Goal: Task Accomplishment & Management: Manage account settings

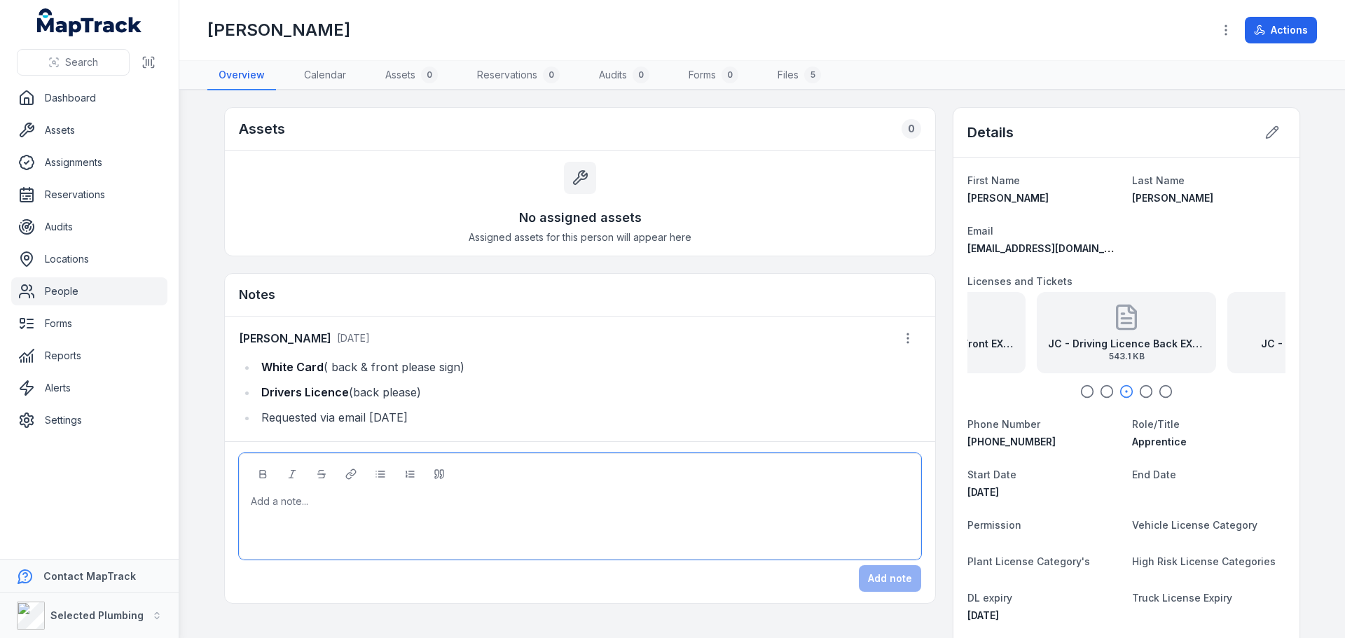
click at [331, 499] on div at bounding box center [580, 502] width 658 height 14
click at [890, 580] on button "Add note" at bounding box center [890, 578] width 62 height 27
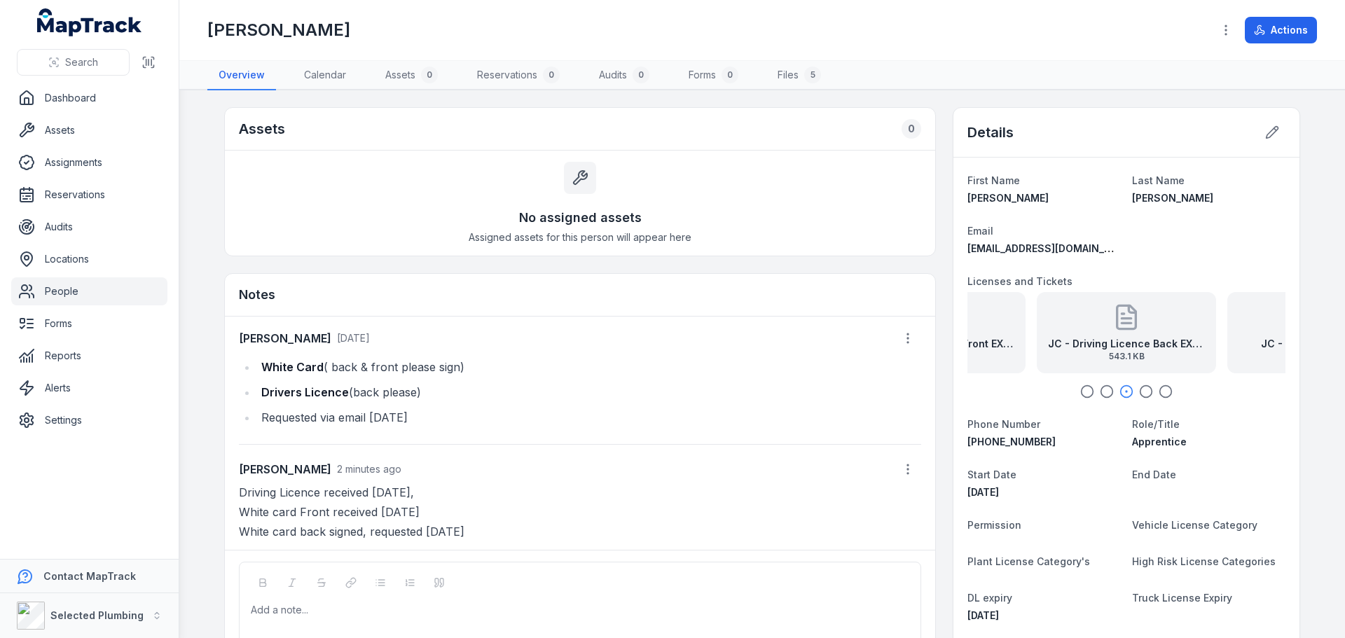
drag, startPoint x: 47, startPoint y: 294, endPoint x: 172, endPoint y: 216, distance: 147.5
click at [47, 294] on link "People" at bounding box center [89, 291] width 156 height 28
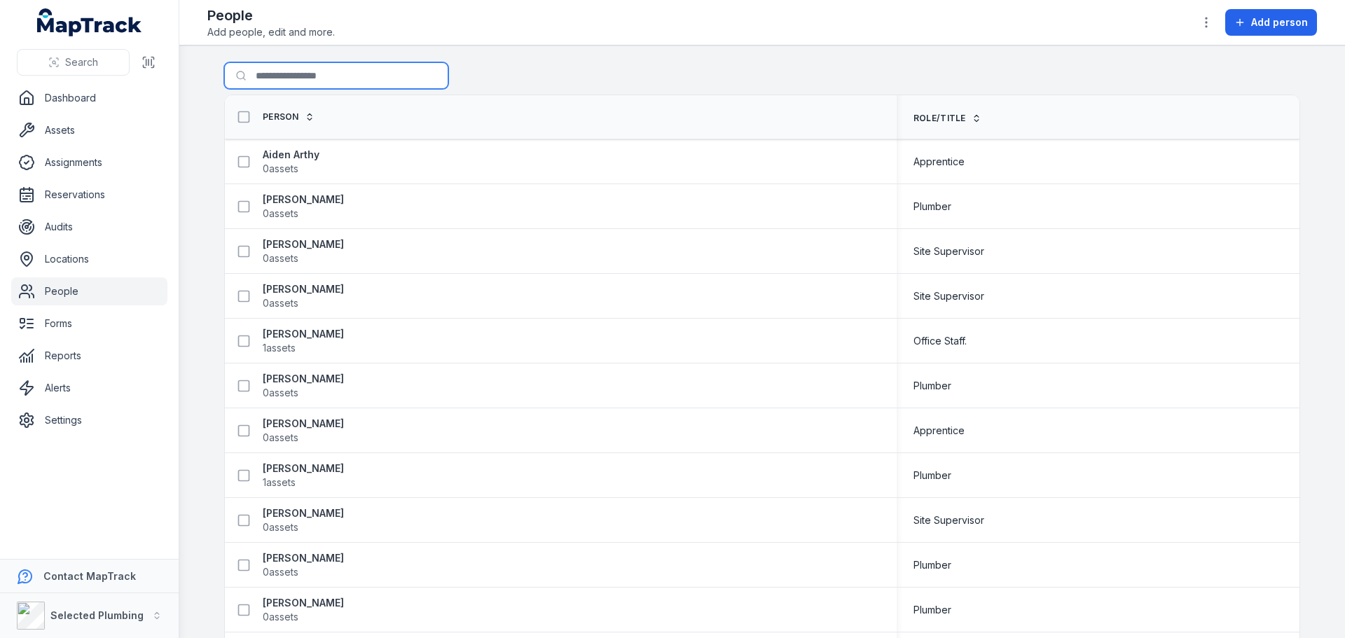
click at [313, 82] on input "Search for people" at bounding box center [336, 75] width 224 height 27
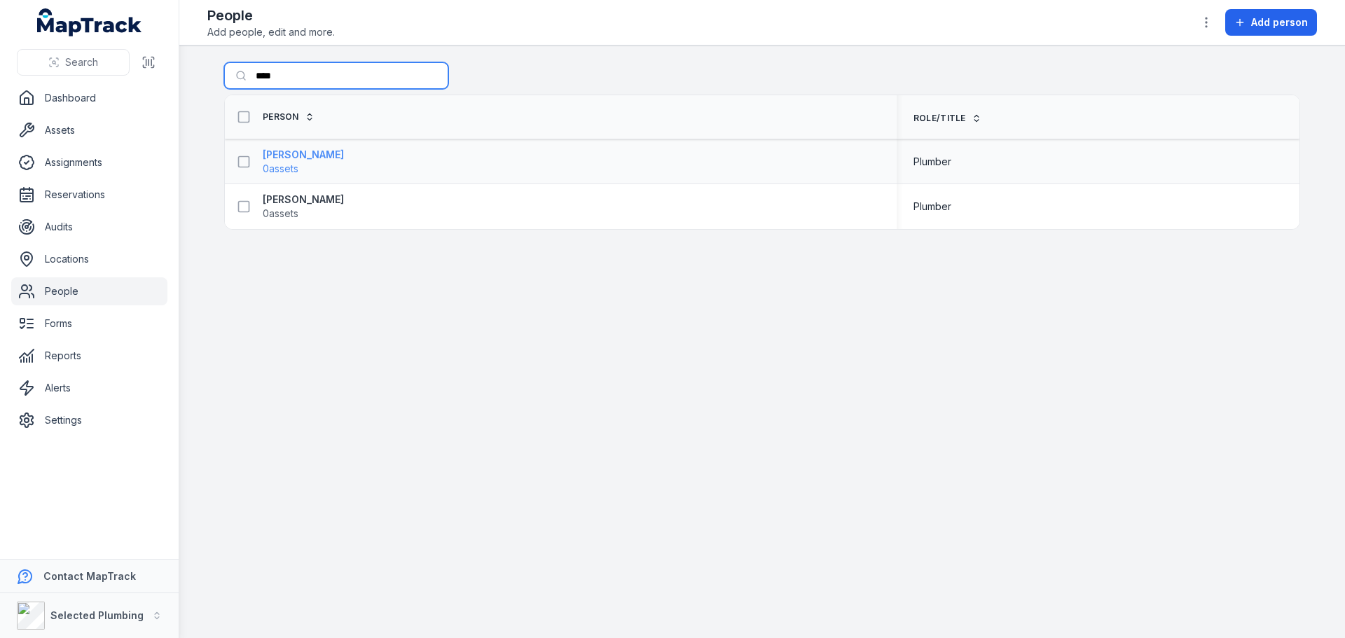
type input "****"
click at [287, 156] on strong "[PERSON_NAME]" at bounding box center [303, 155] width 81 height 14
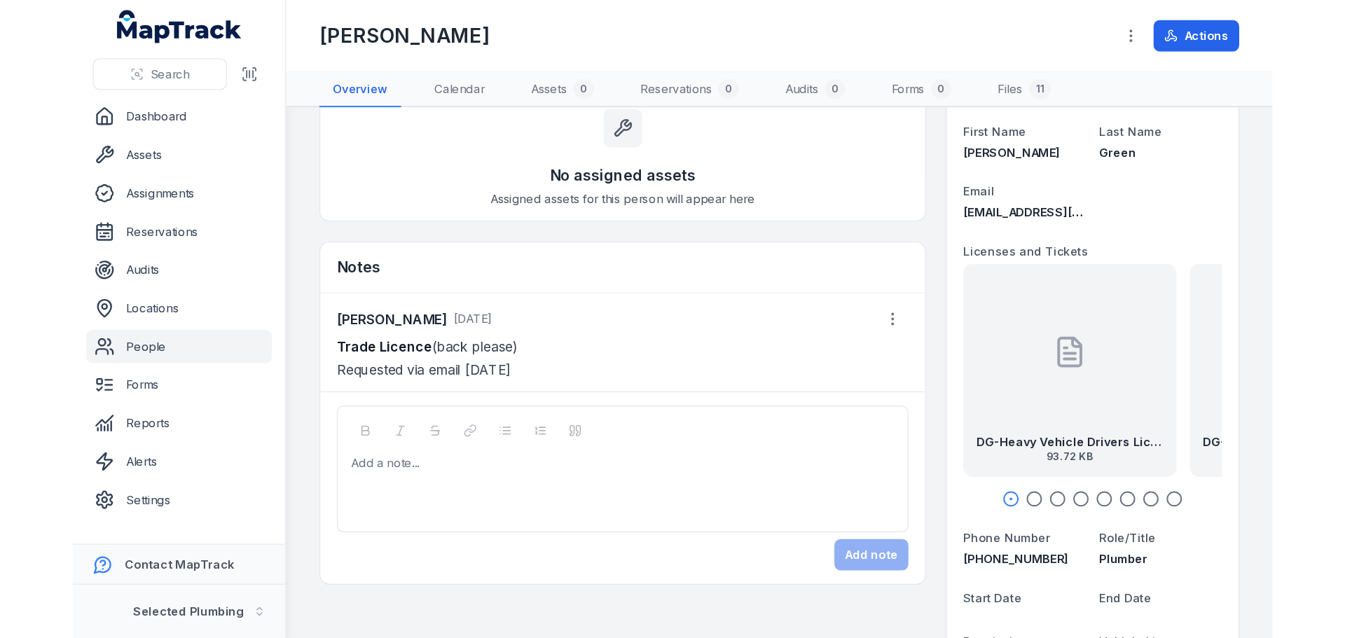
scroll to position [70, 0]
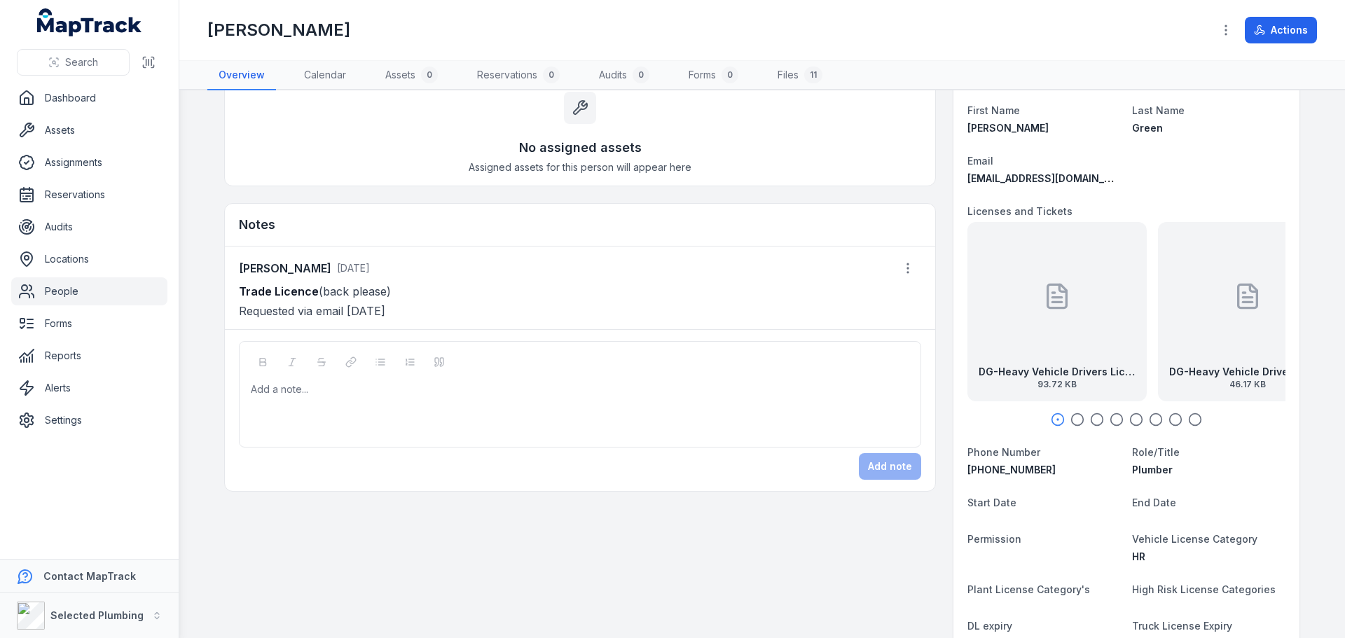
click at [1077, 421] on icon "button" at bounding box center [1077, 420] width 14 height 14
click at [1098, 418] on circle "button" at bounding box center [1097, 420] width 12 height 12
click at [1110, 418] on icon "button" at bounding box center [1117, 420] width 14 height 14
click at [1129, 420] on icon "button" at bounding box center [1136, 420] width 14 height 14
click at [1151, 422] on icon "button" at bounding box center [1156, 420] width 14 height 14
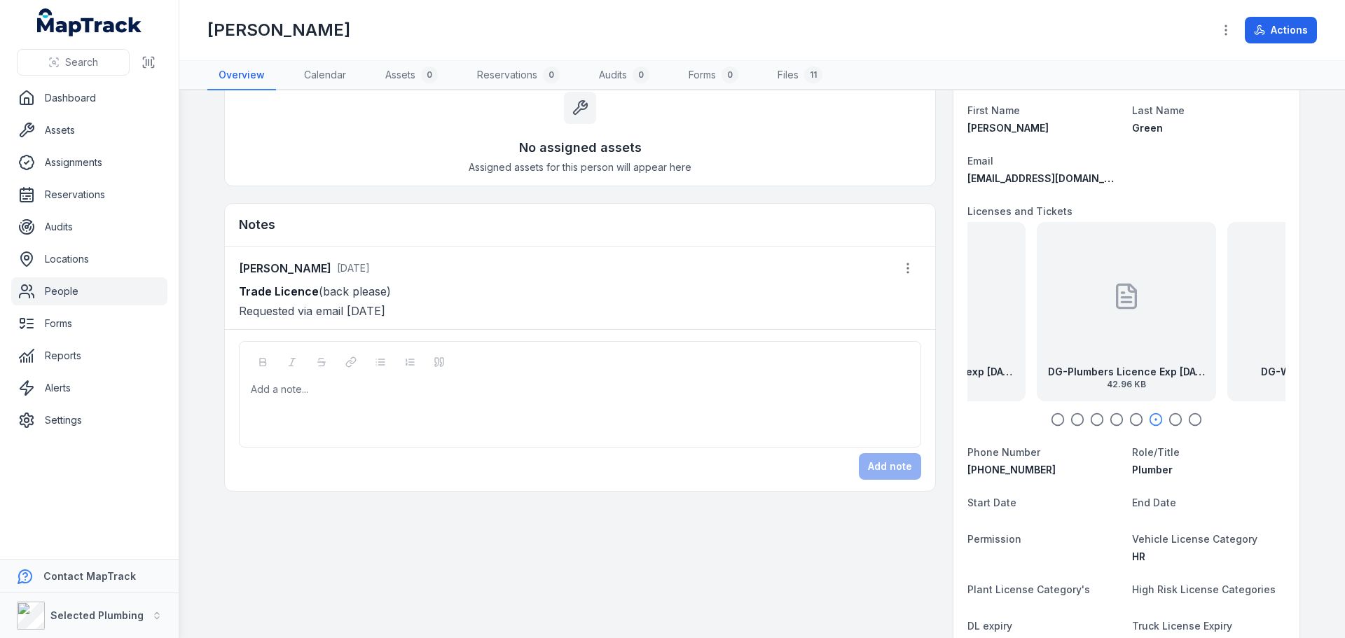
click at [1123, 322] on div at bounding box center [1126, 296] width 28 height 126
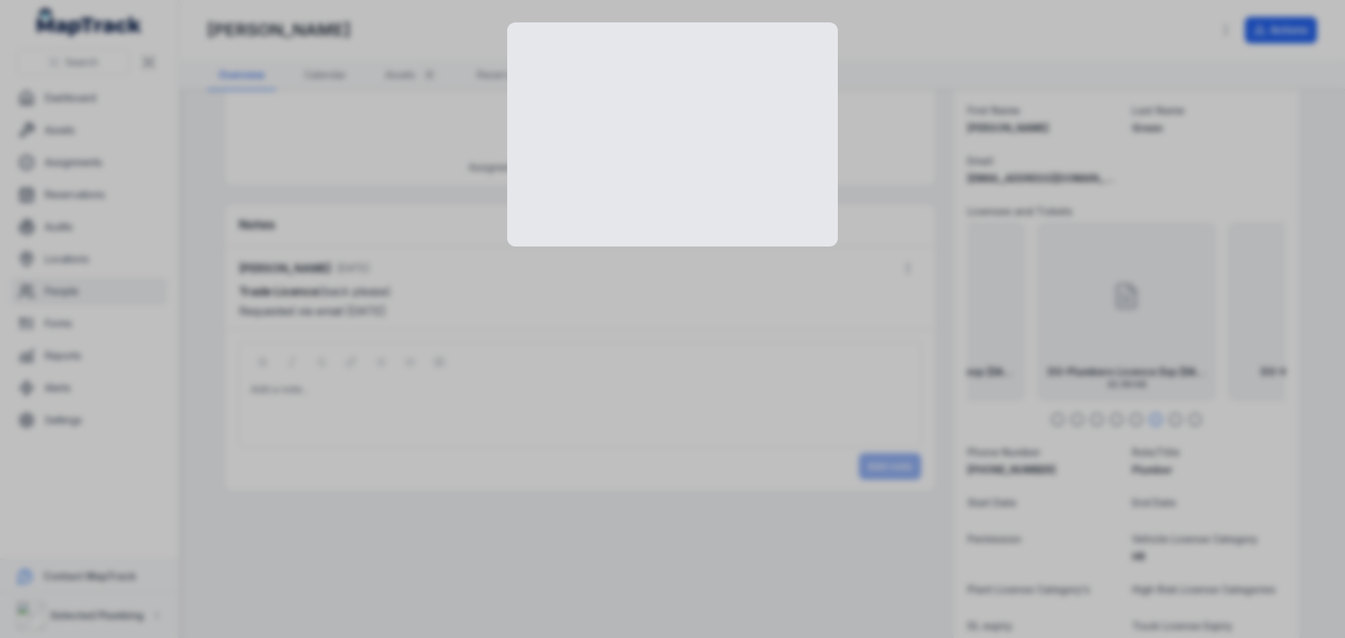
click at [1123, 322] on div at bounding box center [672, 319] width 1345 height 638
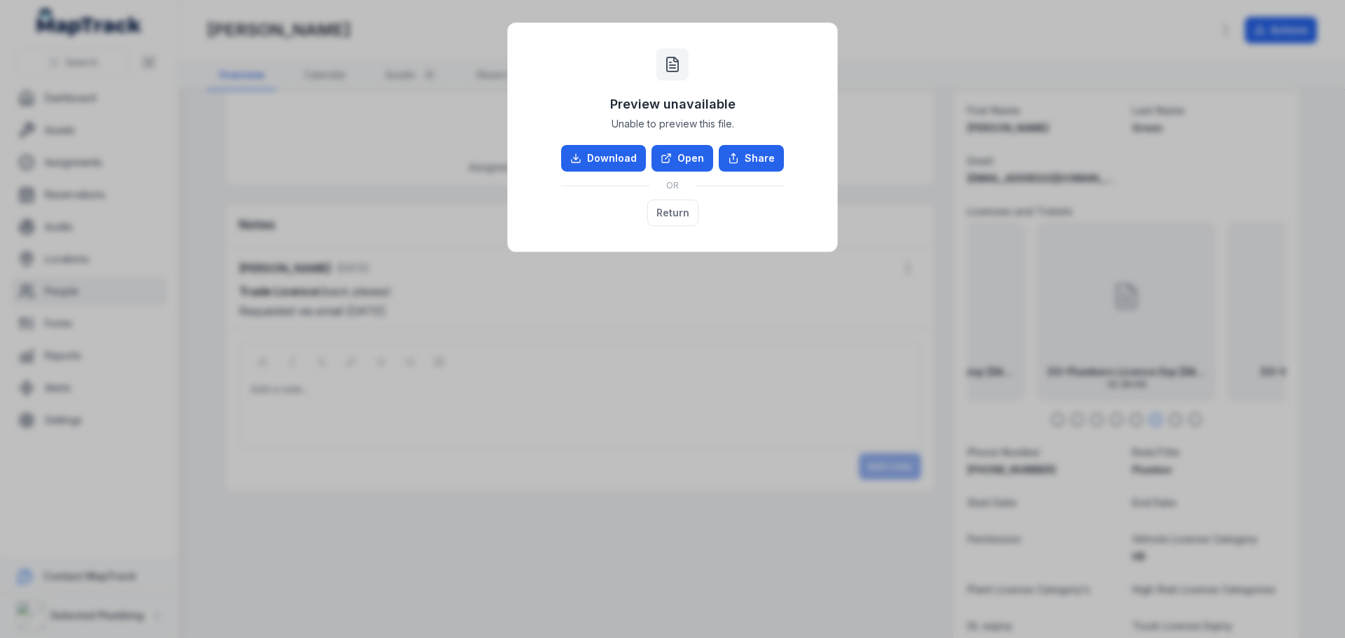
drag, startPoint x: 681, startPoint y: 172, endPoint x: 688, endPoint y: 164, distance: 10.9
click at [681, 172] on div "OR" at bounding box center [672, 186] width 223 height 28
click at [686, 157] on link "Open" at bounding box center [682, 158] width 62 height 27
drag, startPoint x: 665, startPoint y: 216, endPoint x: 903, endPoint y: 323, distance: 260.9
click at [665, 216] on button "Return" at bounding box center [672, 213] width 51 height 27
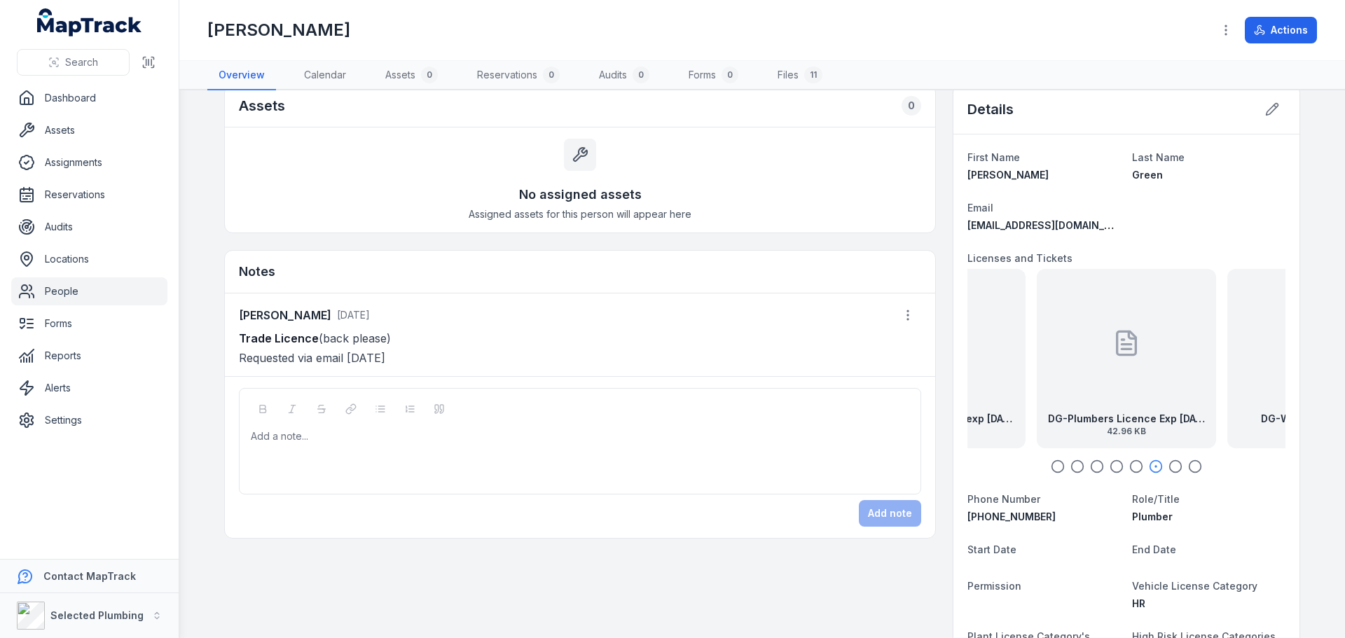
scroll to position [0, 0]
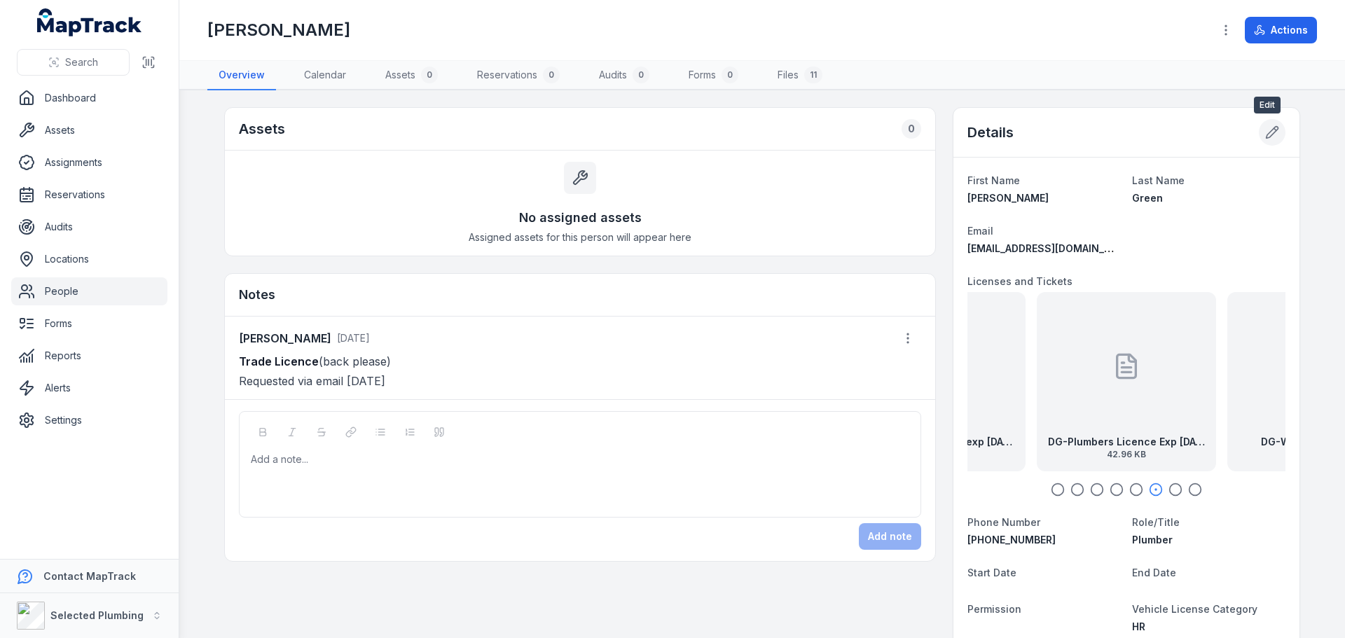
click at [1274, 128] on icon at bounding box center [1272, 132] width 14 height 14
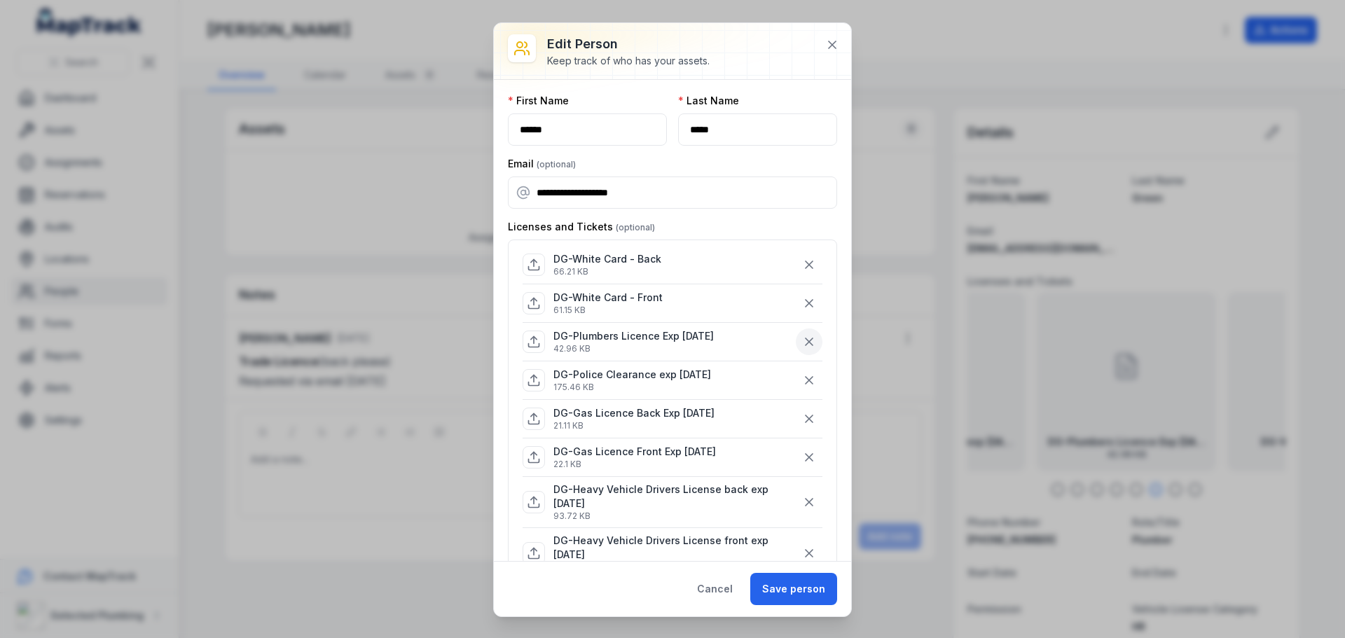
click at [806, 340] on icon "button" at bounding box center [809, 341] width 7 height 7
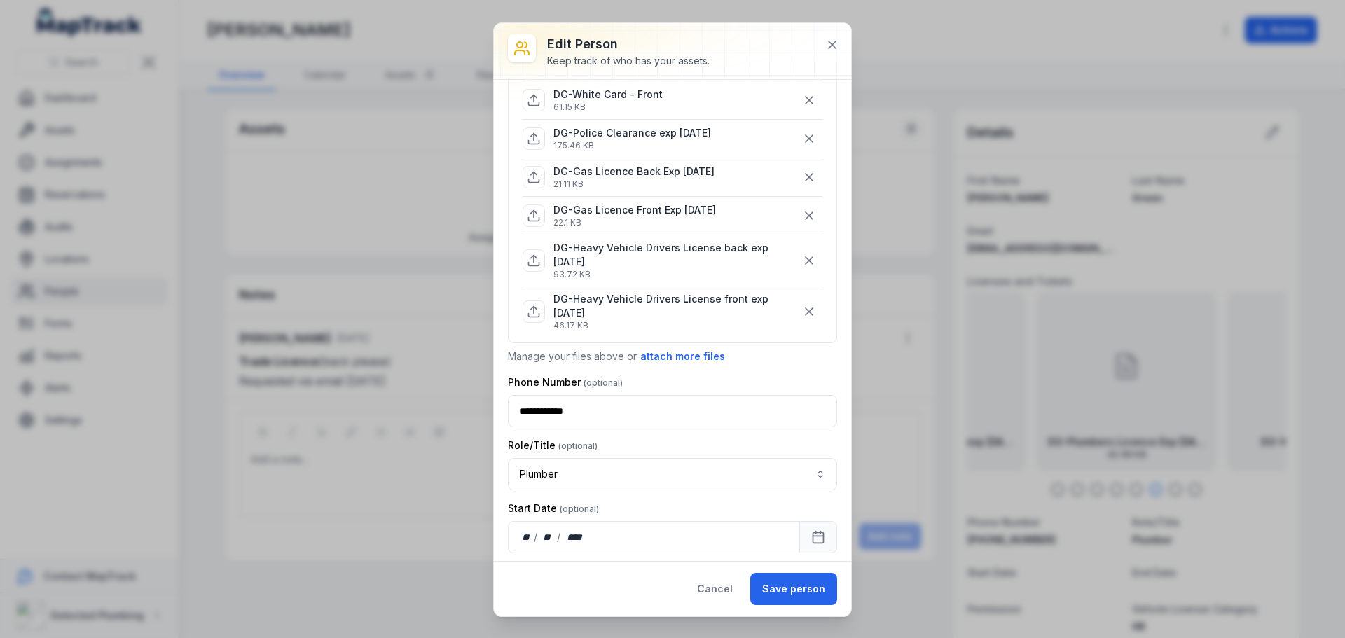
scroll to position [280, 0]
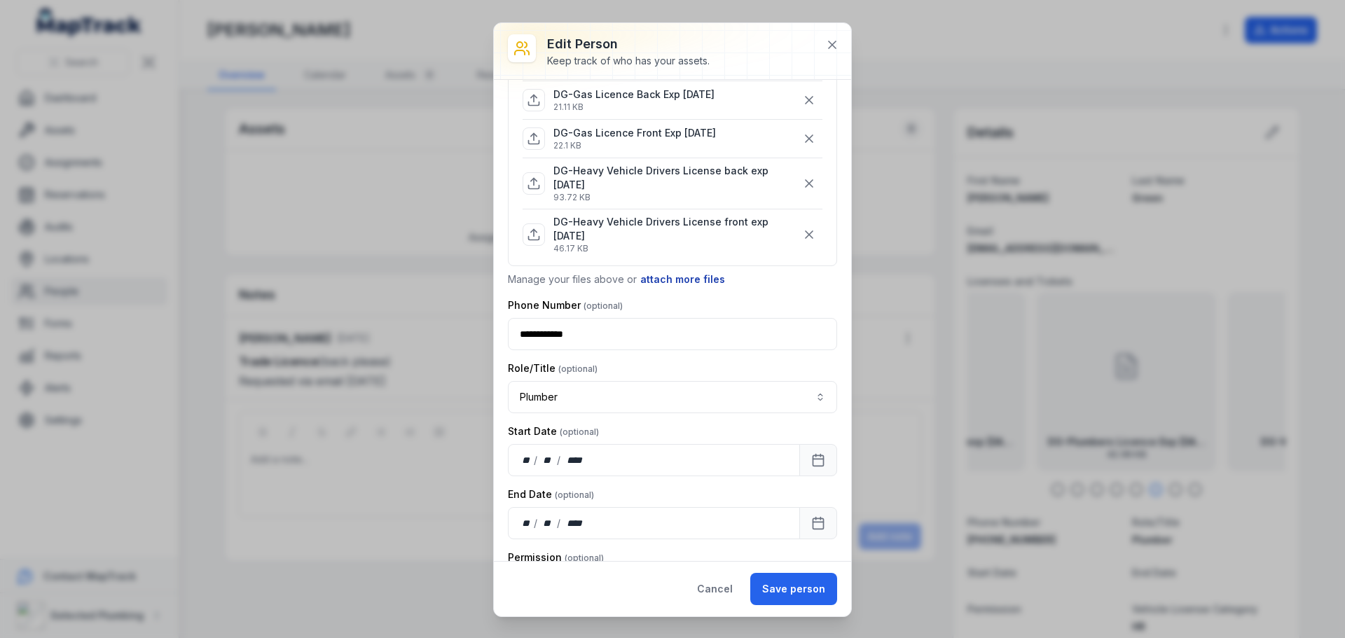
click at [668, 283] on button "attach more files" at bounding box center [683, 279] width 86 height 15
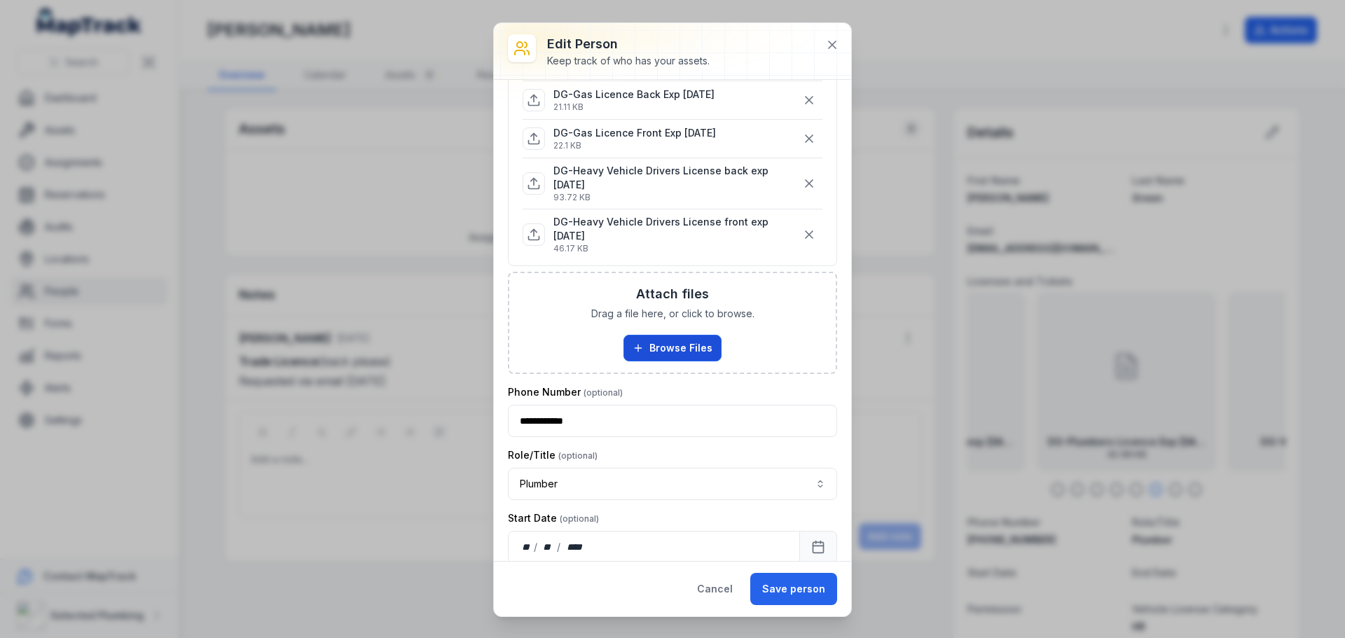
click at [686, 354] on button "Browse Files" at bounding box center [672, 348] width 98 height 27
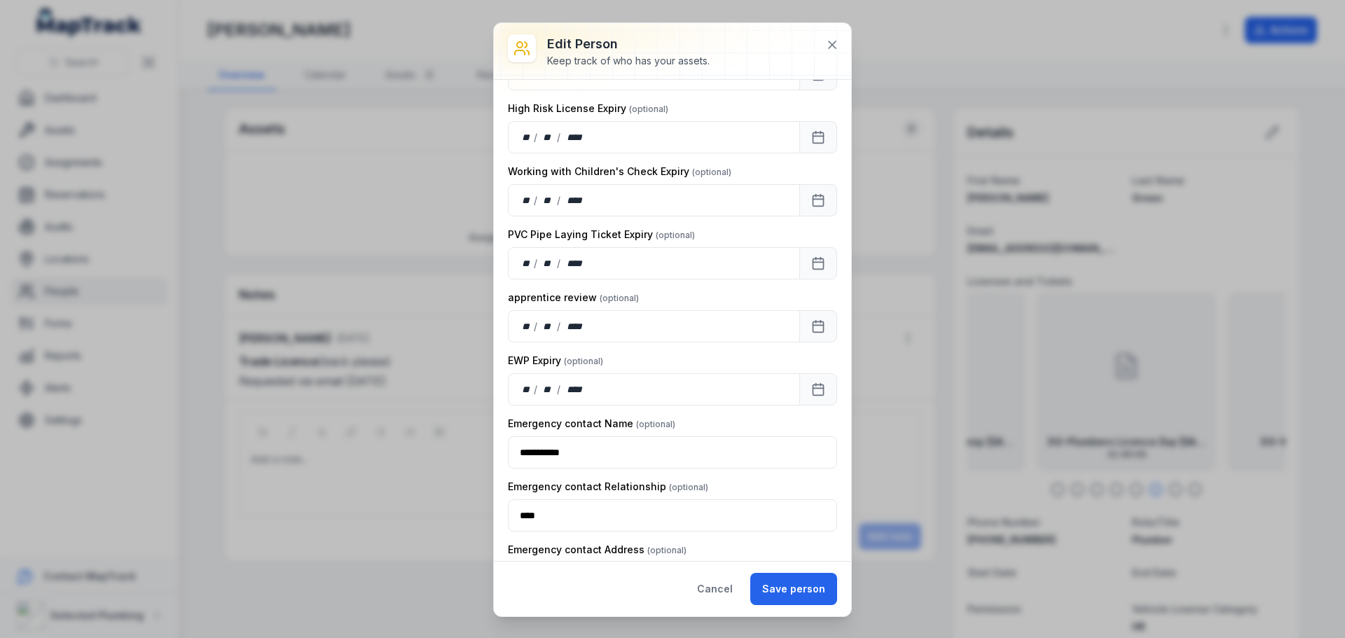
scroll to position [1652, 0]
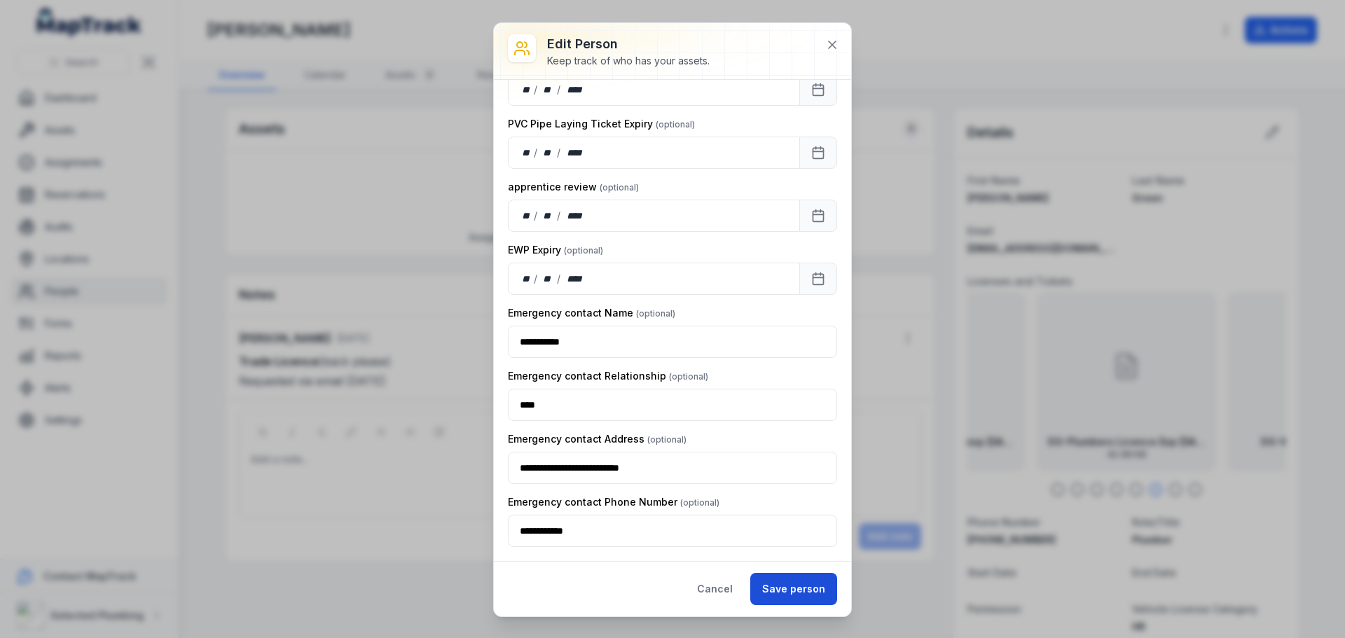
click at [778, 591] on button "Save person" at bounding box center [793, 589] width 87 height 32
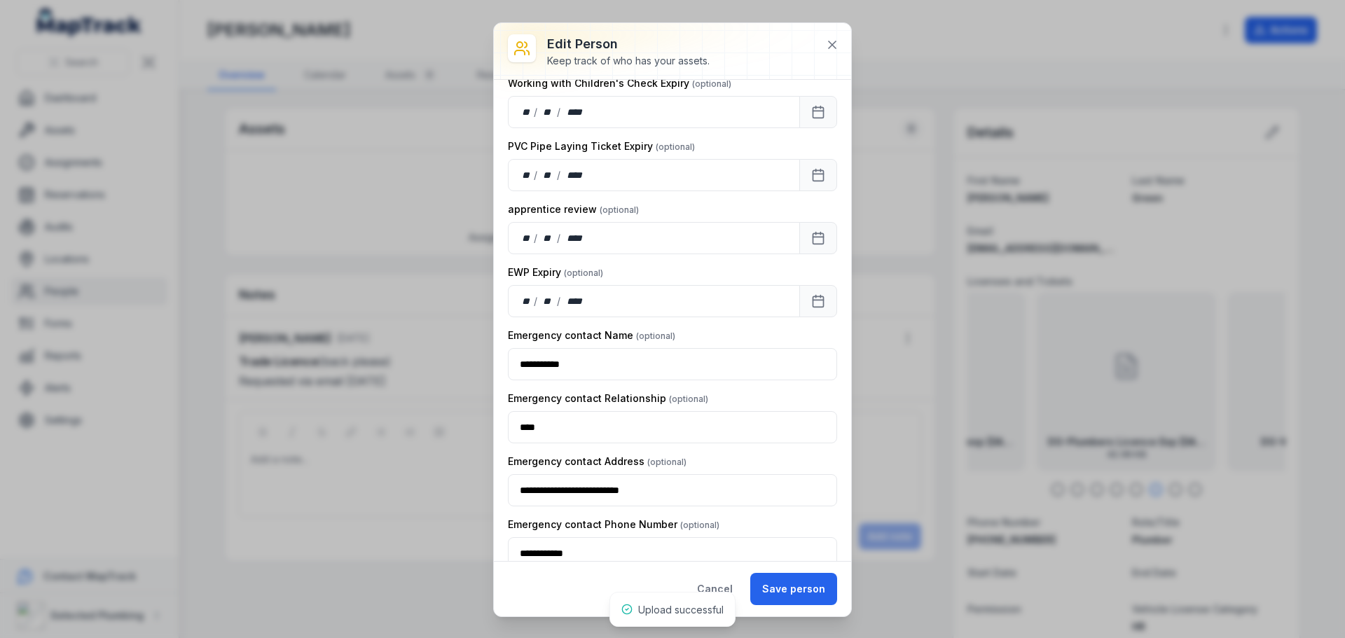
scroll to position [1699, 0]
